Goal: Task Accomplishment & Management: Manage account settings

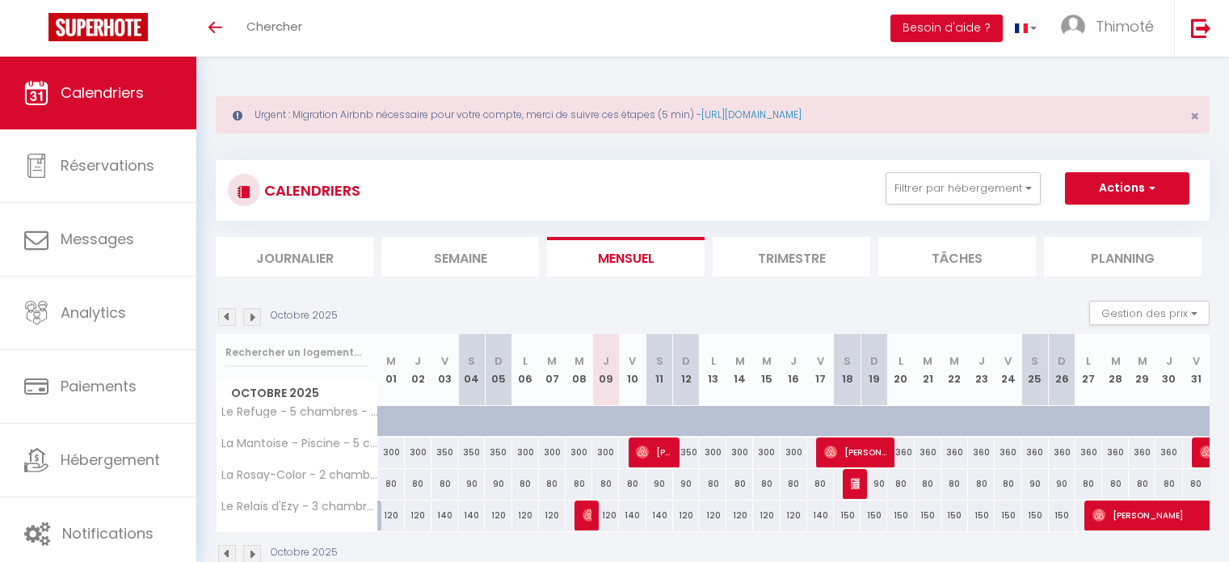
select select
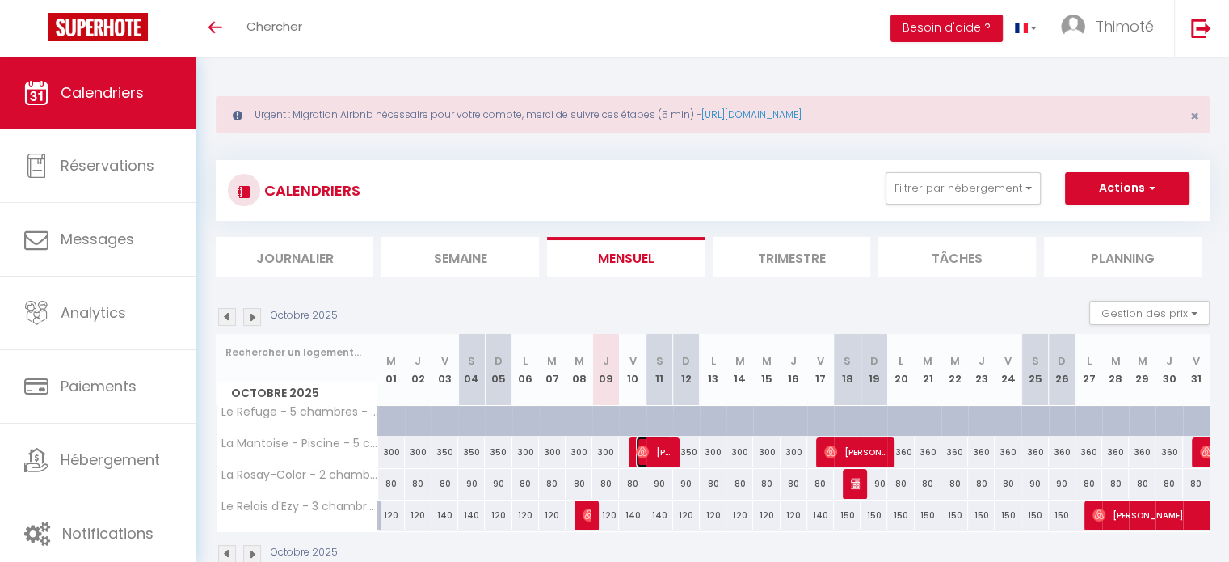
click at [645, 458] on span "[PERSON_NAME]" at bounding box center [654, 451] width 36 height 31
select select "OK"
select select "0"
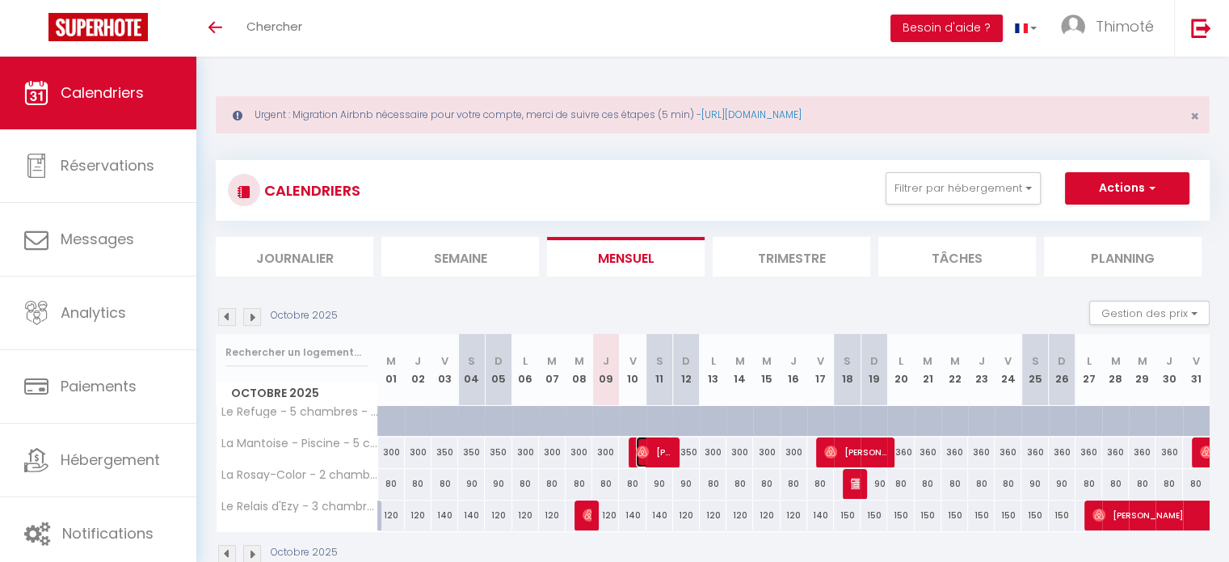
select select "1"
select select
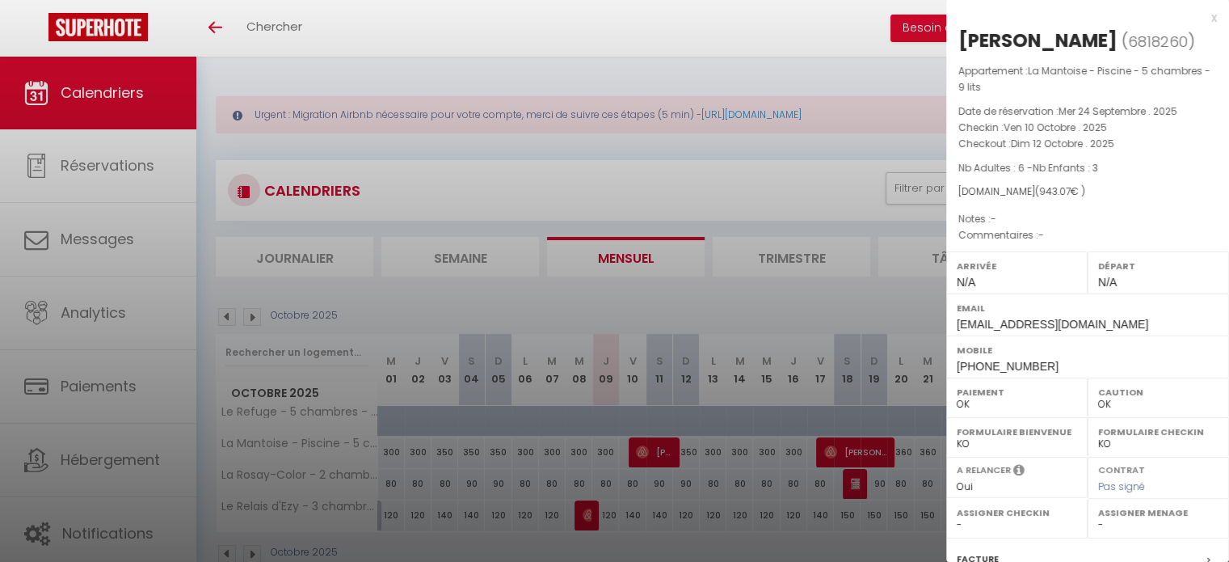
click at [1202, 18] on div "x" at bounding box center [1081, 17] width 271 height 19
